Goal: Check status: Check status

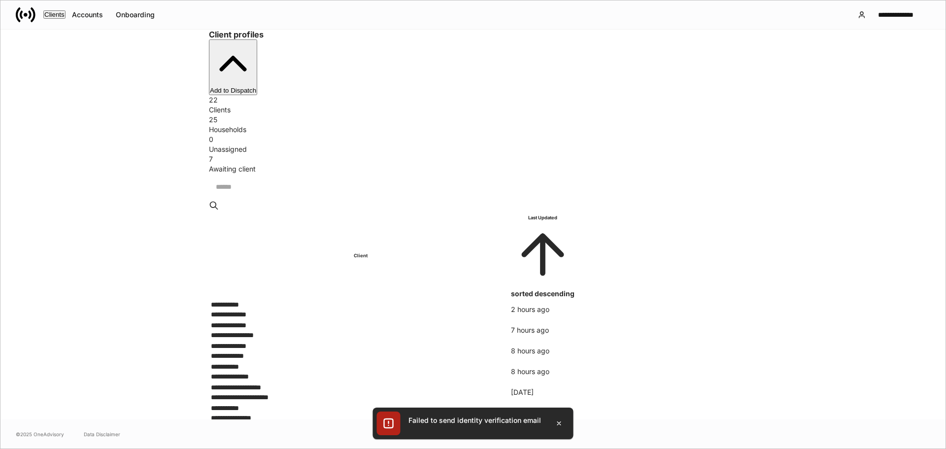
click at [419, 115] on div "25" at bounding box center [473, 120] width 528 height 10
click at [99, 17] on div "Accounts" at bounding box center [87, 14] width 31 height 7
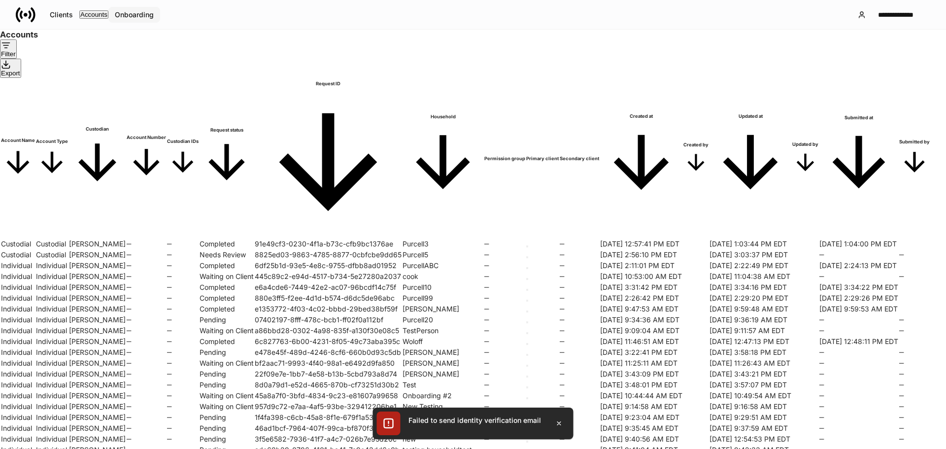
click at [152, 9] on button "Onboarding" at bounding box center [134, 15] width 52 height 16
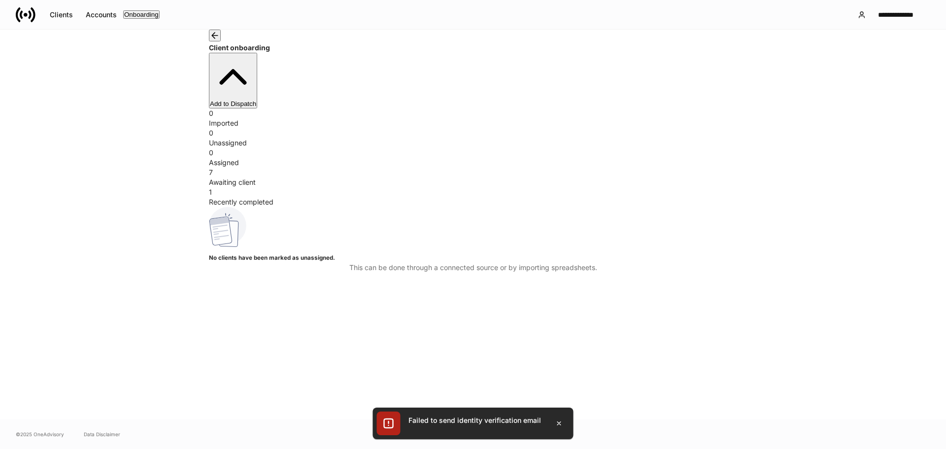
drag, startPoint x: 484, startPoint y: 106, endPoint x: 485, endPoint y: 99, distance: 7.1
click at [485, 158] on div "Assigned" at bounding box center [473, 163] width 528 height 10
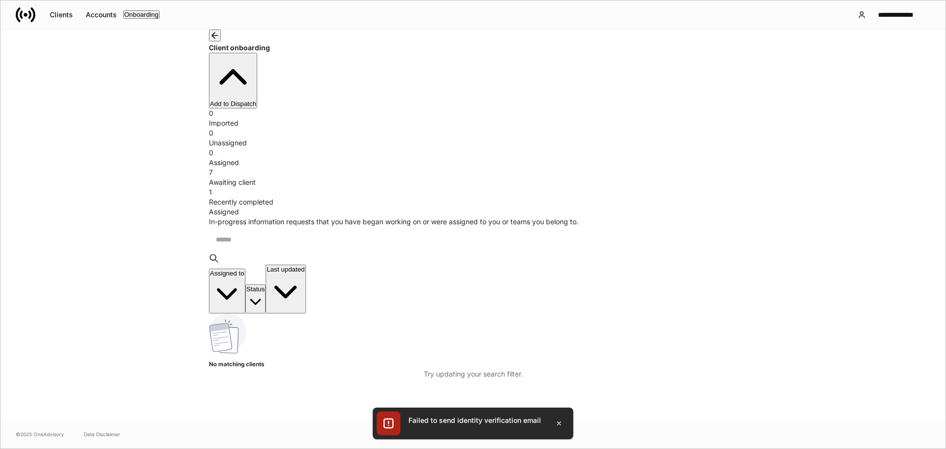
click at [627, 168] on div "7 Awaiting client" at bounding box center [473, 178] width 528 height 20
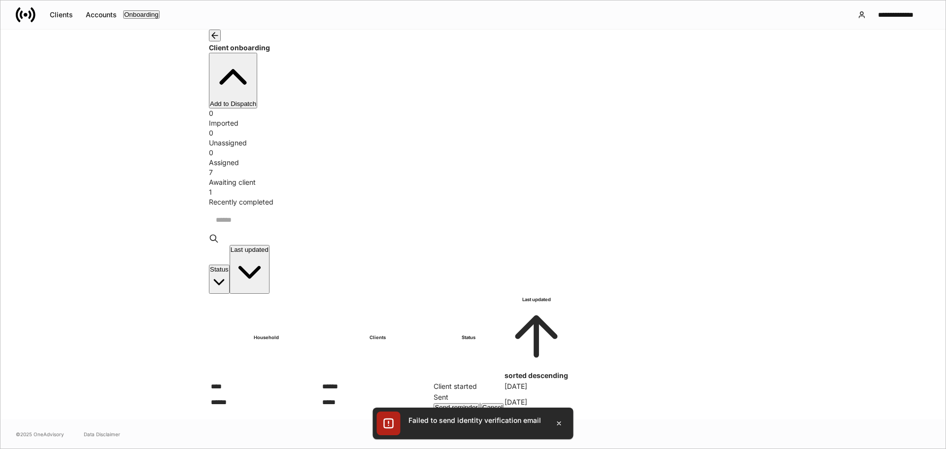
click at [504, 392] on div "Sent" at bounding box center [469, 397] width 70 height 10
